Goal: Check status: Check status

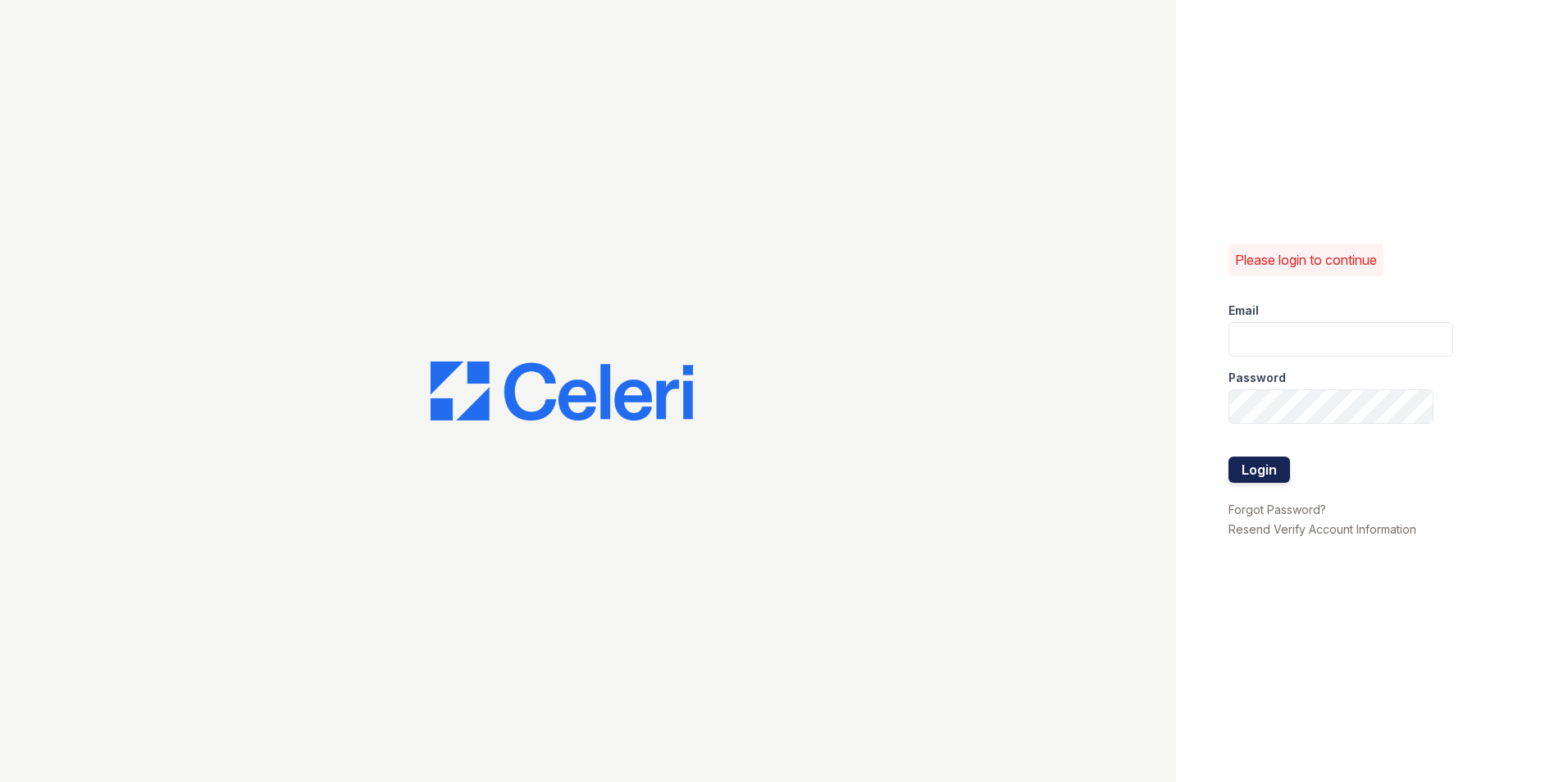
type input "[DOMAIN_NAME][EMAIL_ADDRESS][DOMAIN_NAME]"
click at [1261, 463] on button "Login" at bounding box center [1259, 469] width 61 height 26
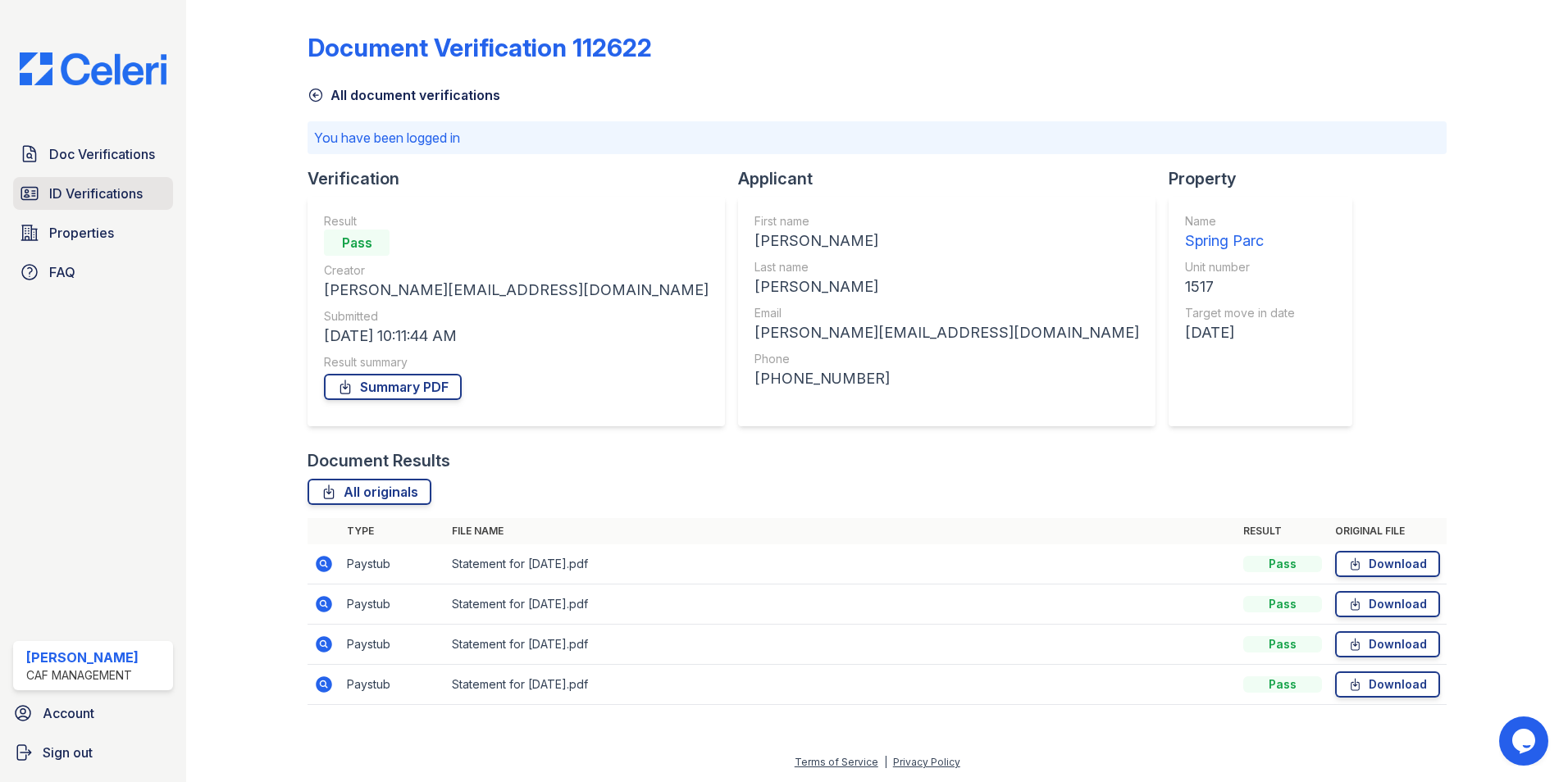
click at [78, 193] on span "ID Verifications" at bounding box center [96, 193] width 93 height 20
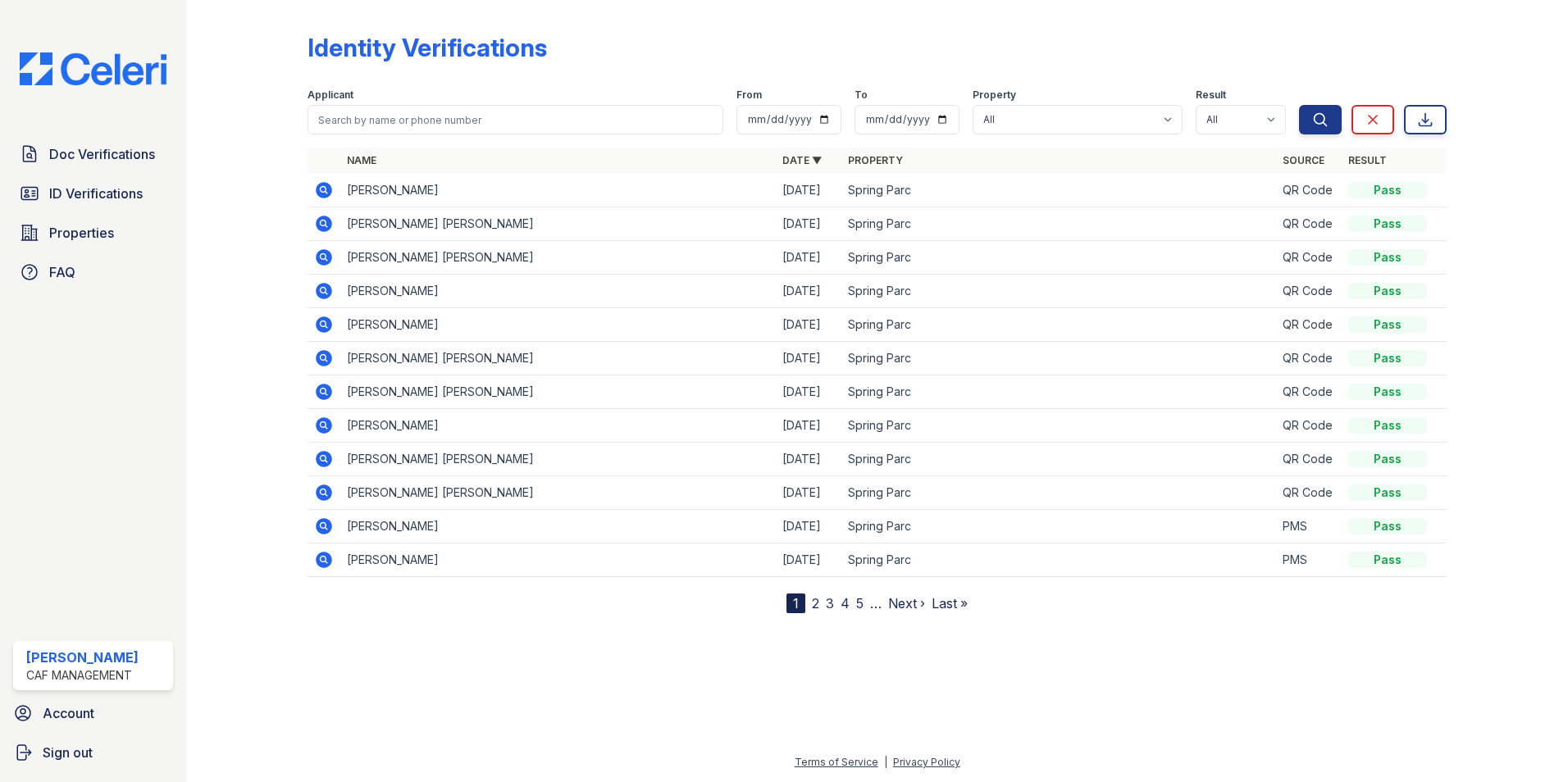
click at [319, 184] on icon at bounding box center [323, 190] width 16 height 16
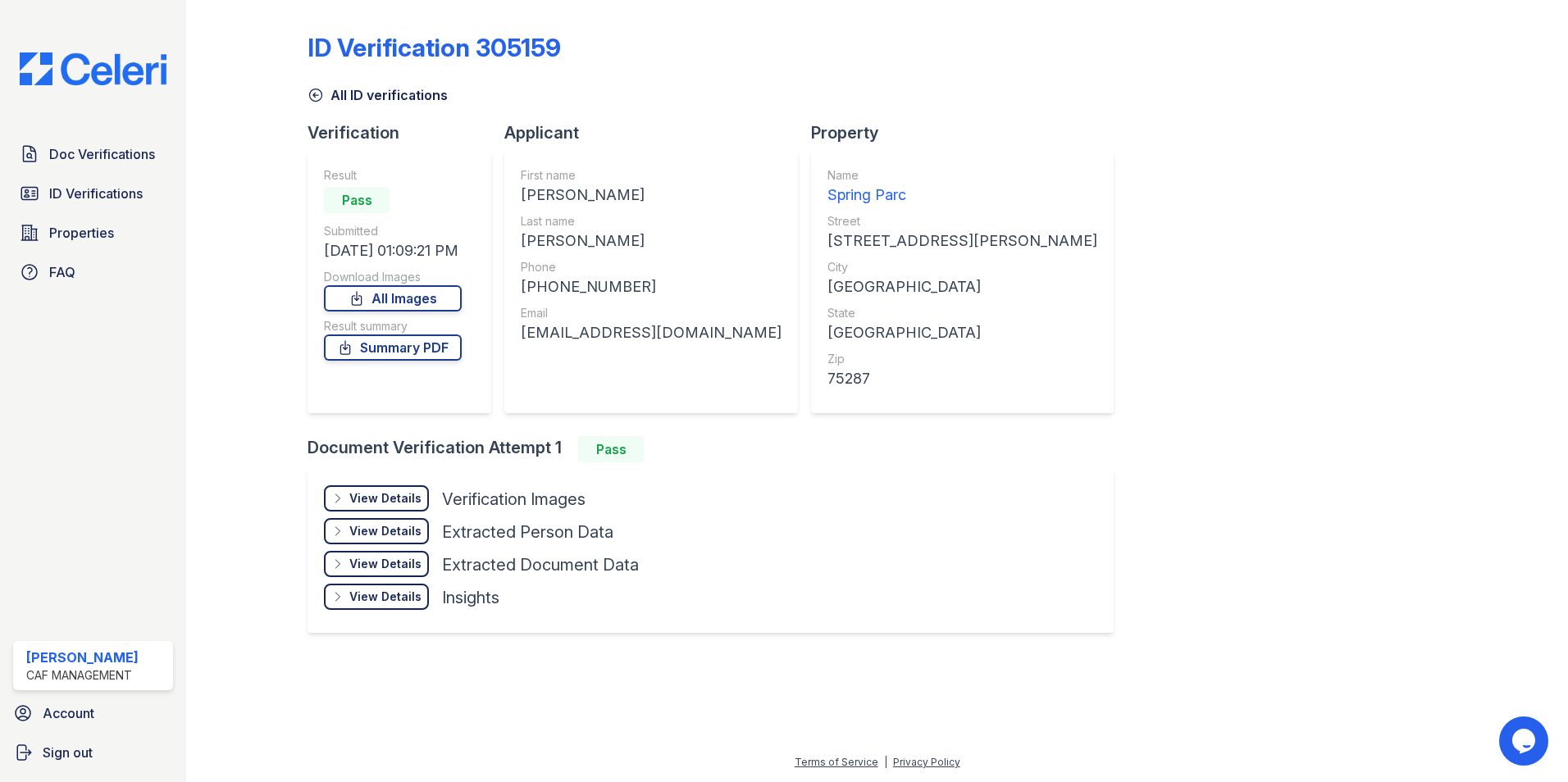
click at [413, 490] on div "View Details" at bounding box center [385, 498] width 72 height 16
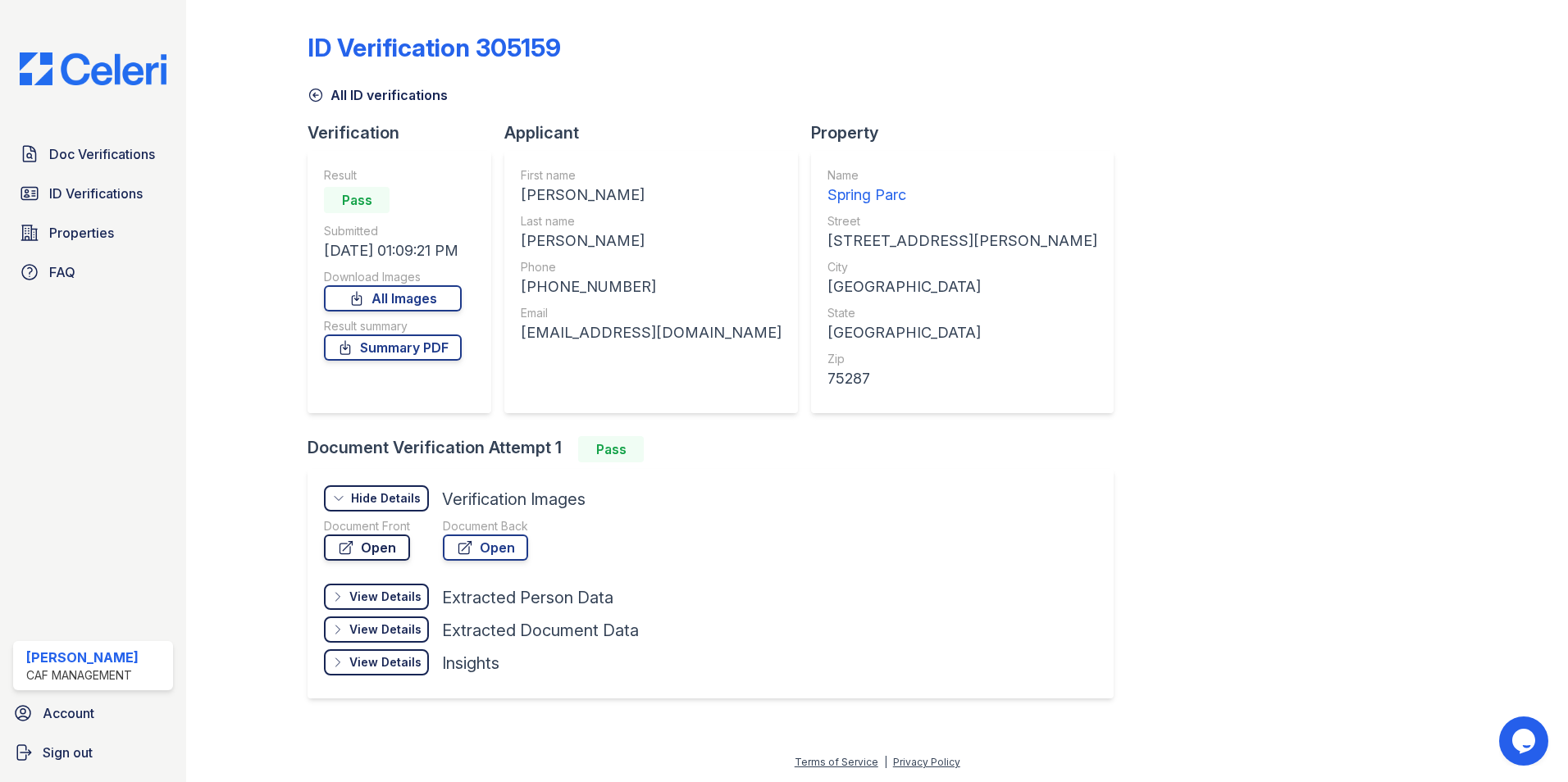
click at [373, 545] on link "Open" at bounding box center [367, 547] width 86 height 26
